Goal: Download file/media

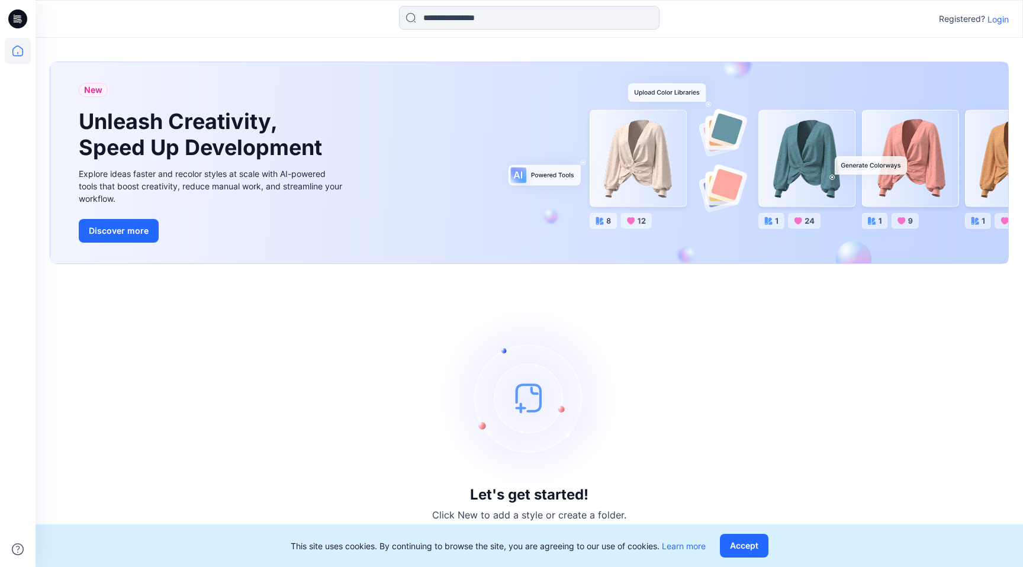
click at [996, 16] on p "Login" at bounding box center [998, 19] width 21 height 12
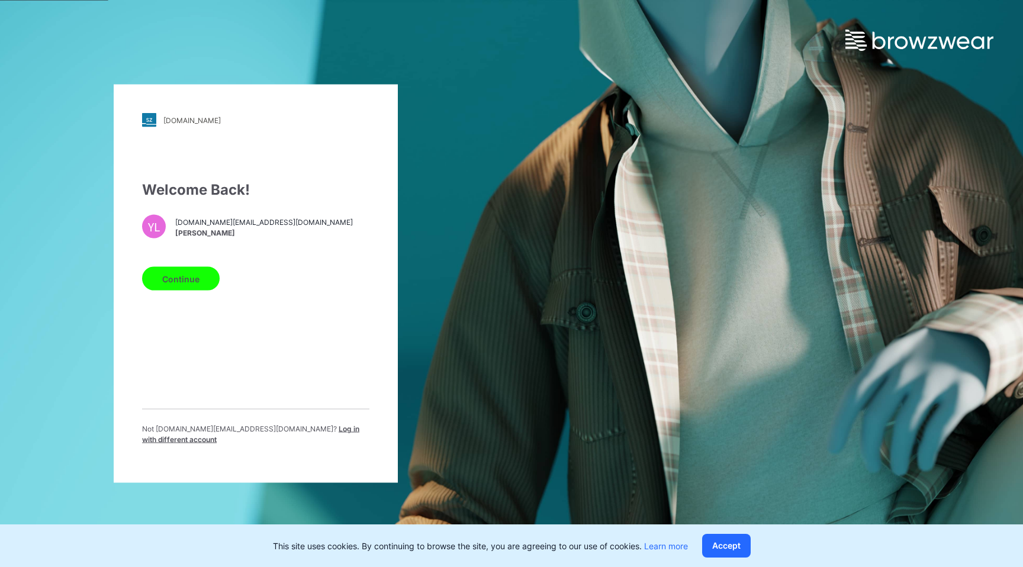
click at [184, 285] on button "Continue" at bounding box center [181, 279] width 78 height 24
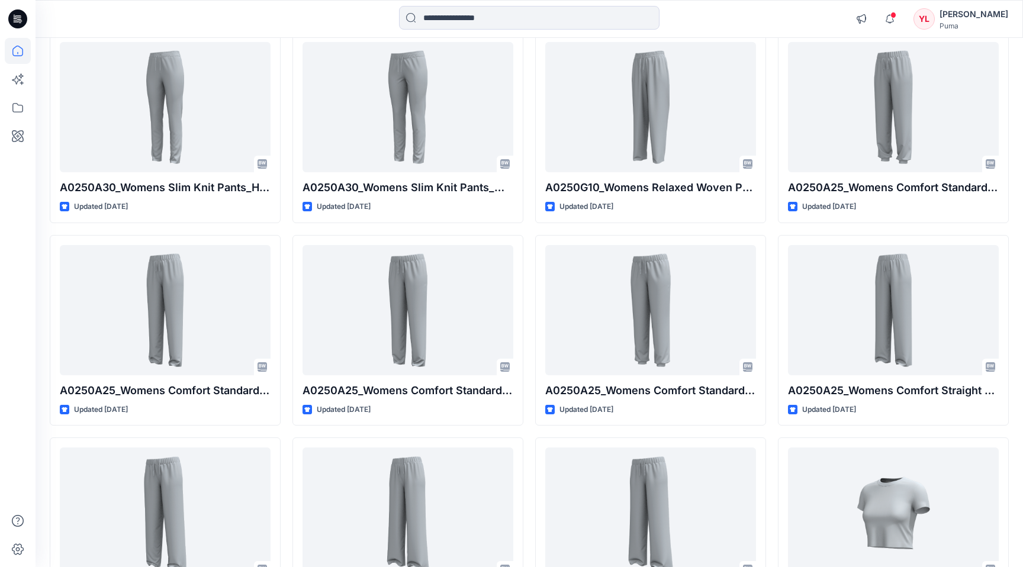
scroll to position [2570, 0]
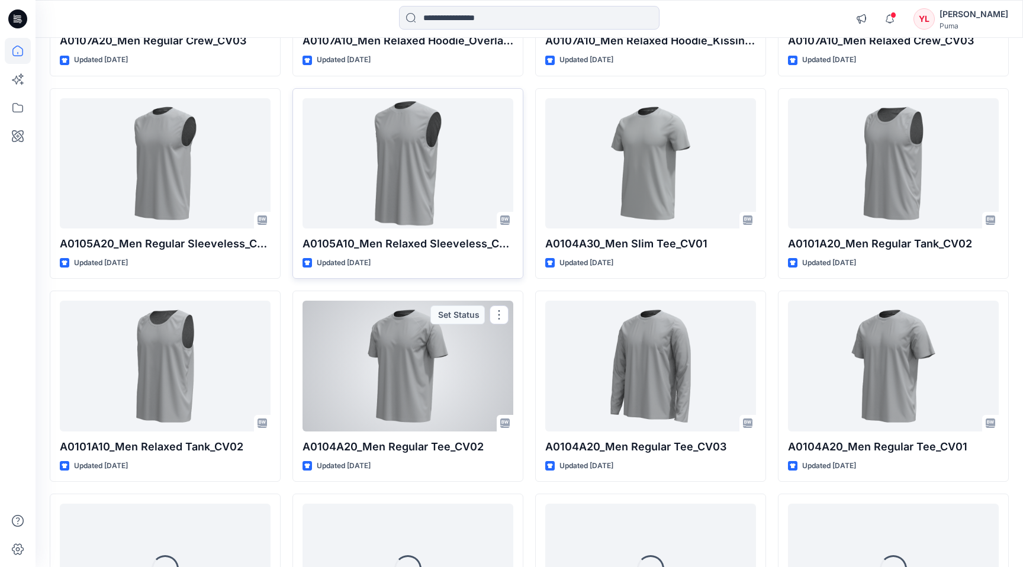
scroll to position [6981, 0]
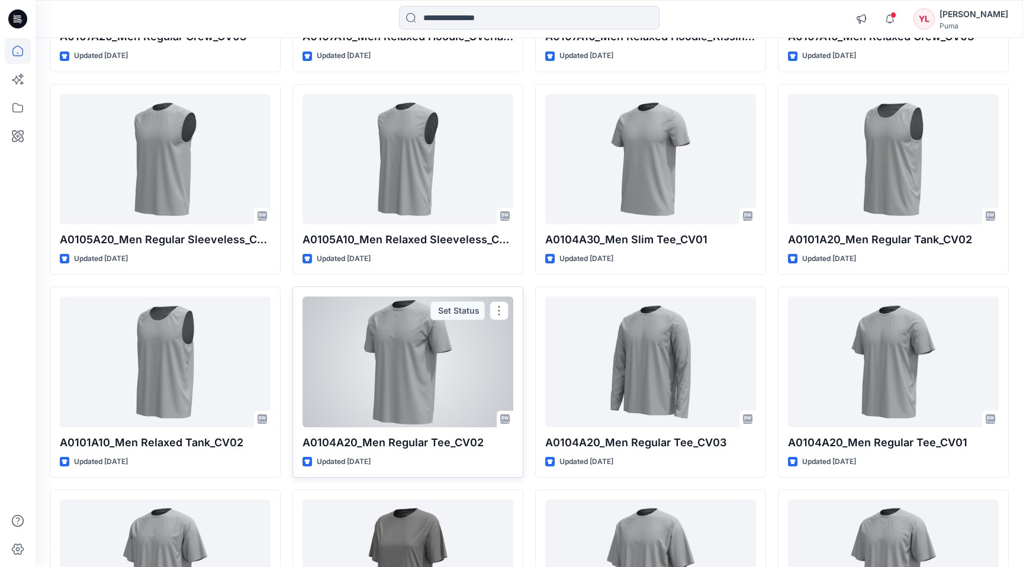
click at [382, 354] on div at bounding box center [408, 362] width 211 height 130
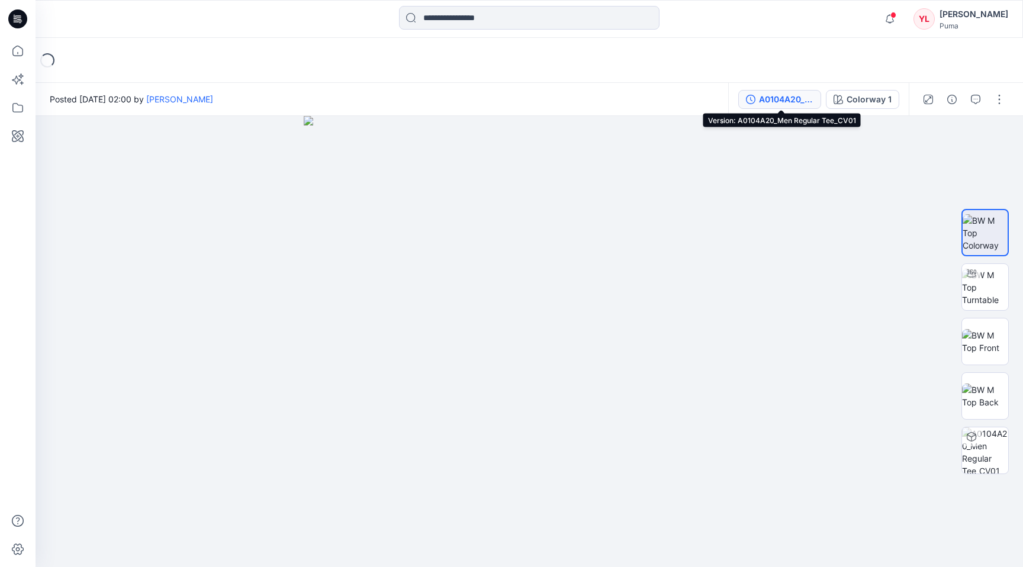
click at [789, 97] on div "A0104A20_Men Regular Tee_CV01" at bounding box center [786, 99] width 54 height 13
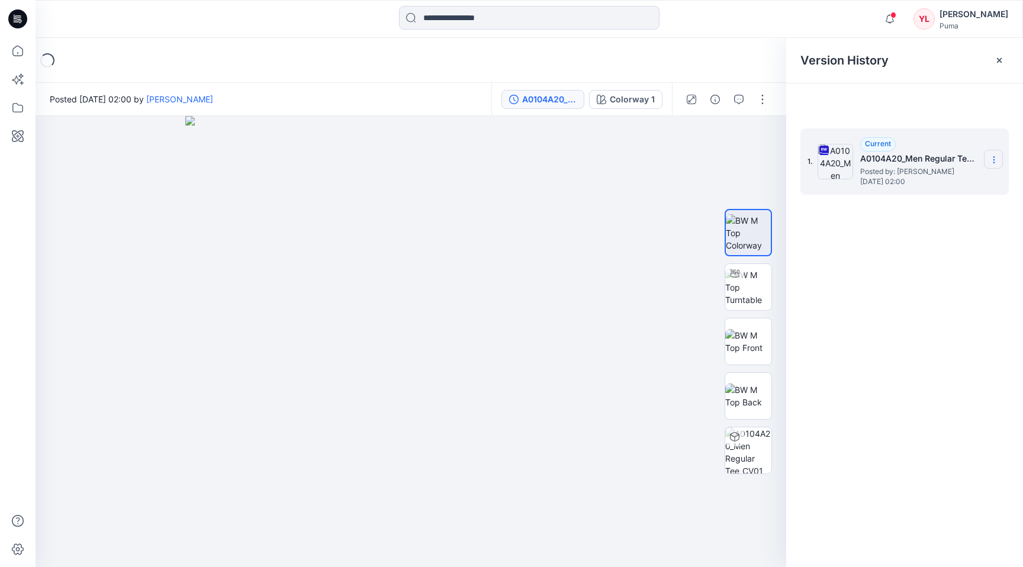
click at [998, 160] on icon at bounding box center [994, 159] width 9 height 9
click at [948, 186] on span "Download Source BW File" at bounding box center [934, 183] width 99 height 14
